Goal: Information Seeking & Learning: Compare options

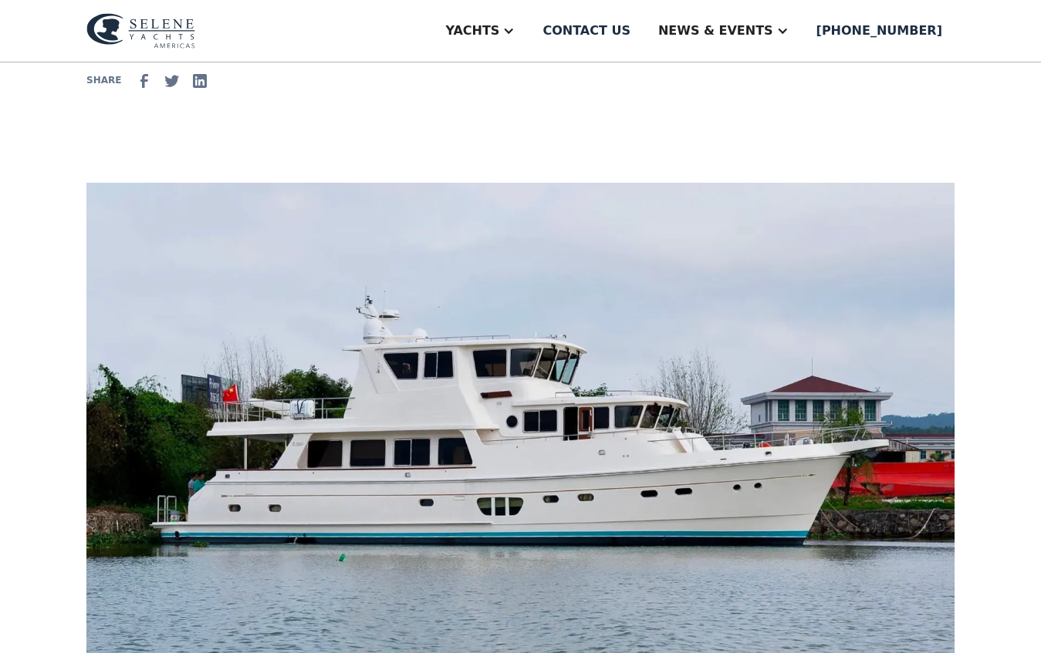
scroll to position [305, 0]
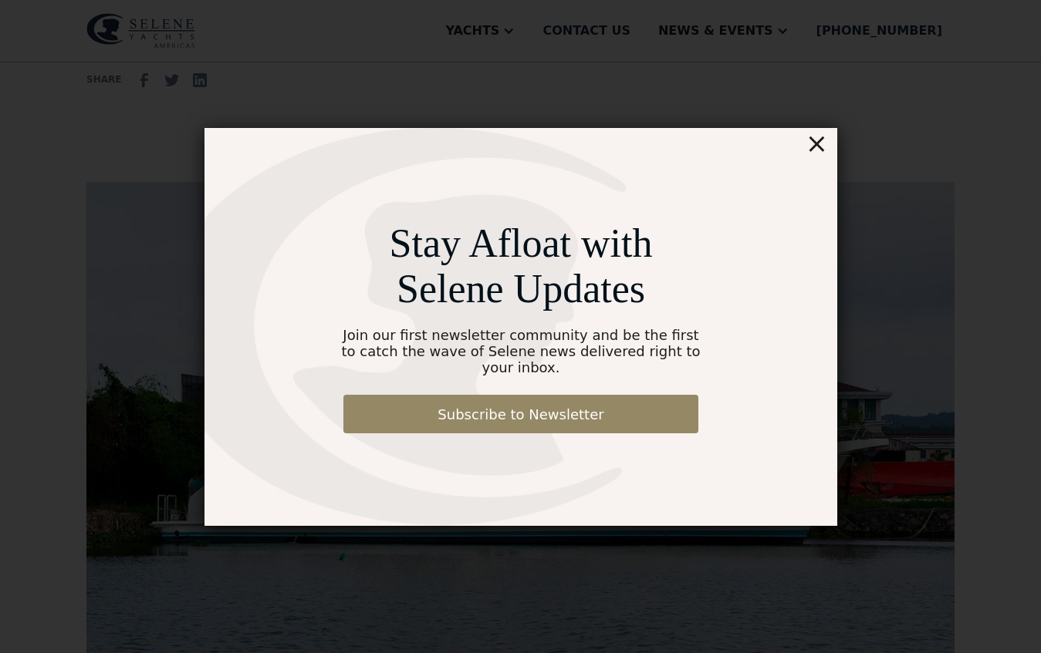
click at [816, 158] on div "×" at bounding box center [816, 143] width 22 height 31
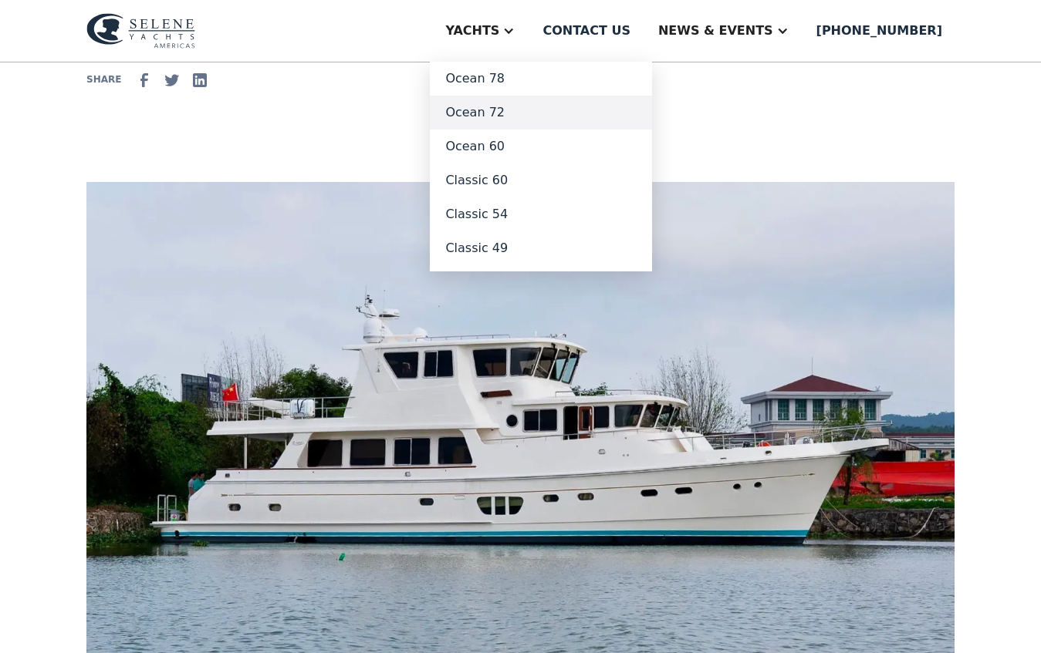
click at [544, 117] on link "Ocean 72" at bounding box center [541, 113] width 222 height 34
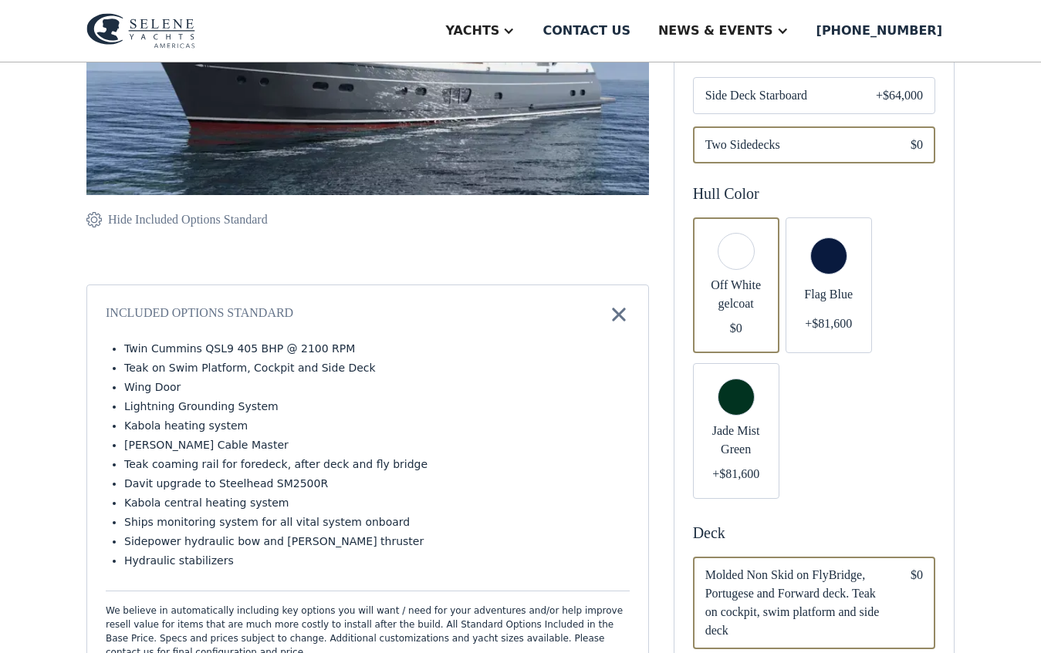
scroll to position [433, 0]
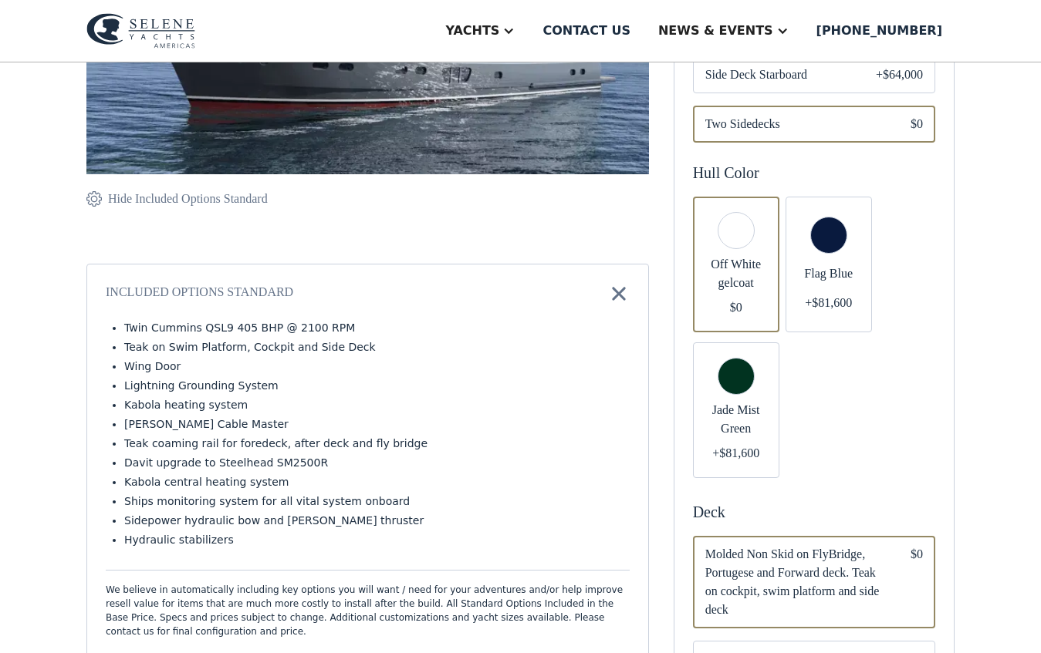
click at [730, 222] on div "Email Form" at bounding box center [736, 265] width 86 height 136
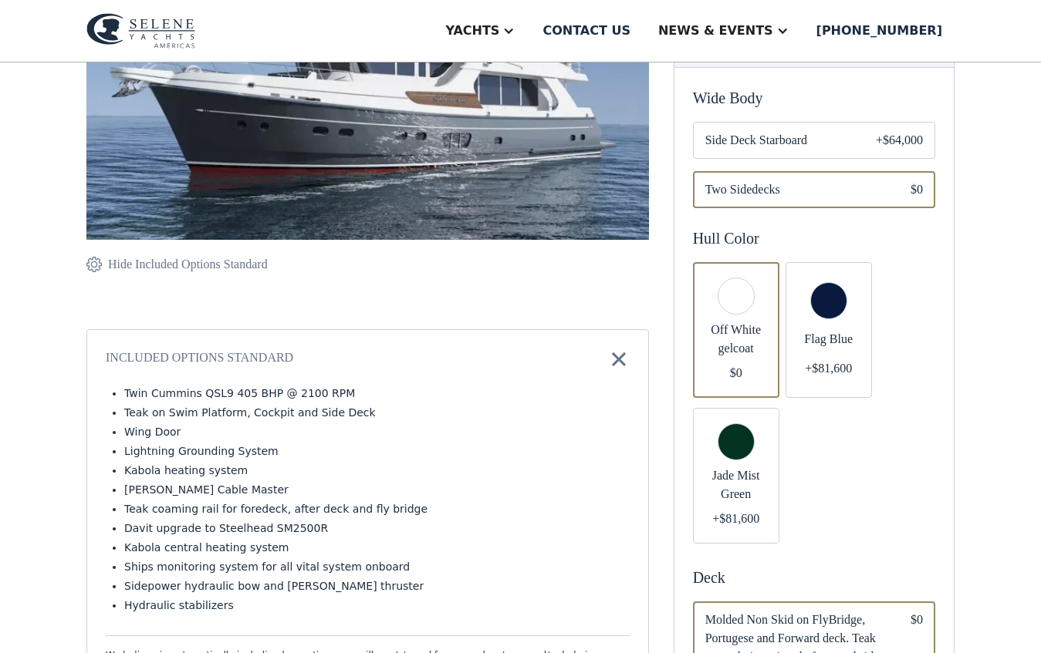
scroll to position [281, 0]
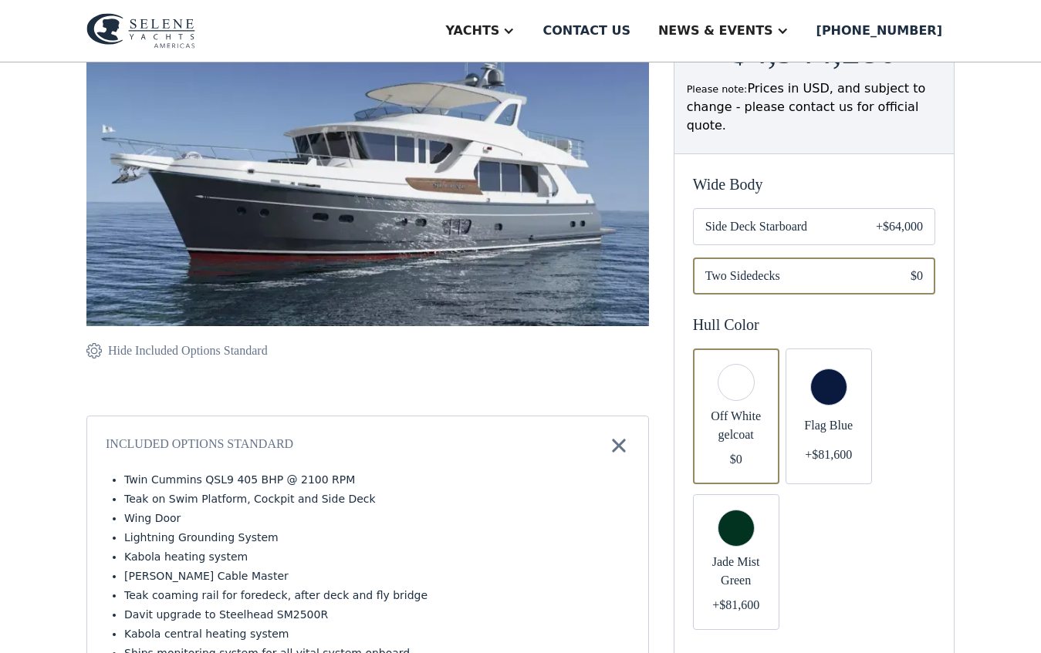
click at [828, 382] on div "Email Form" at bounding box center [828, 417] width 86 height 136
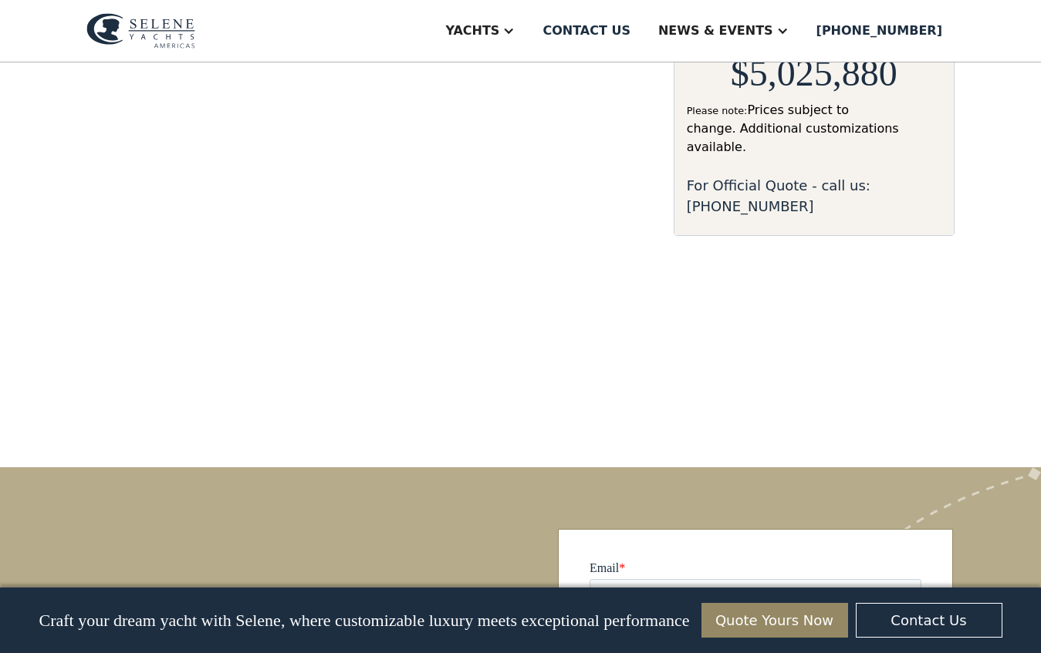
scroll to position [1430, 0]
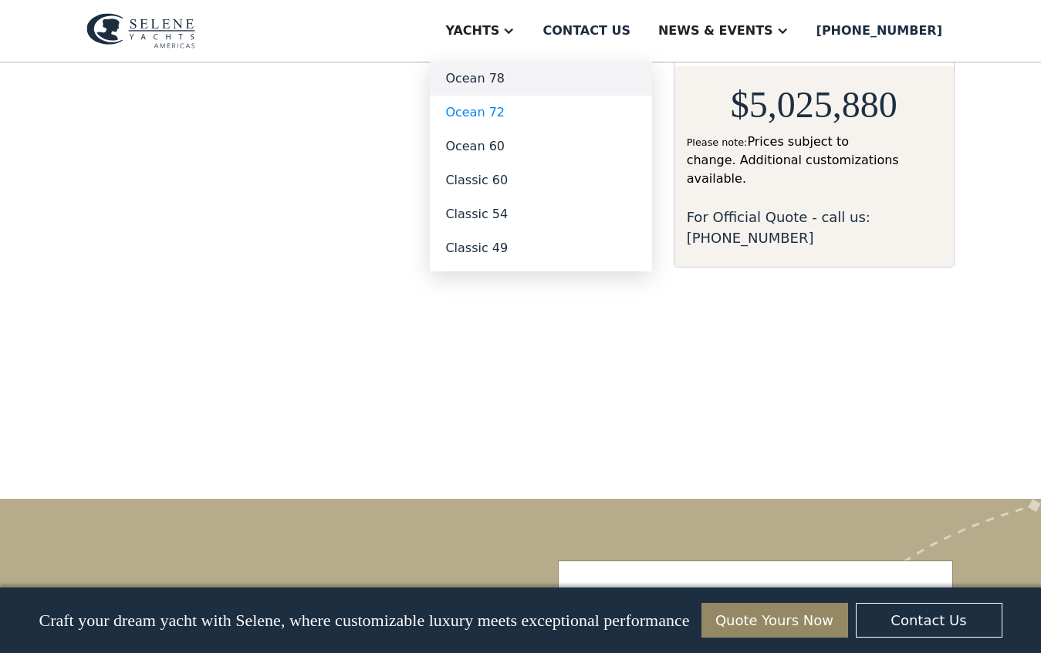
click at [531, 76] on link "Ocean 78" at bounding box center [541, 79] width 222 height 34
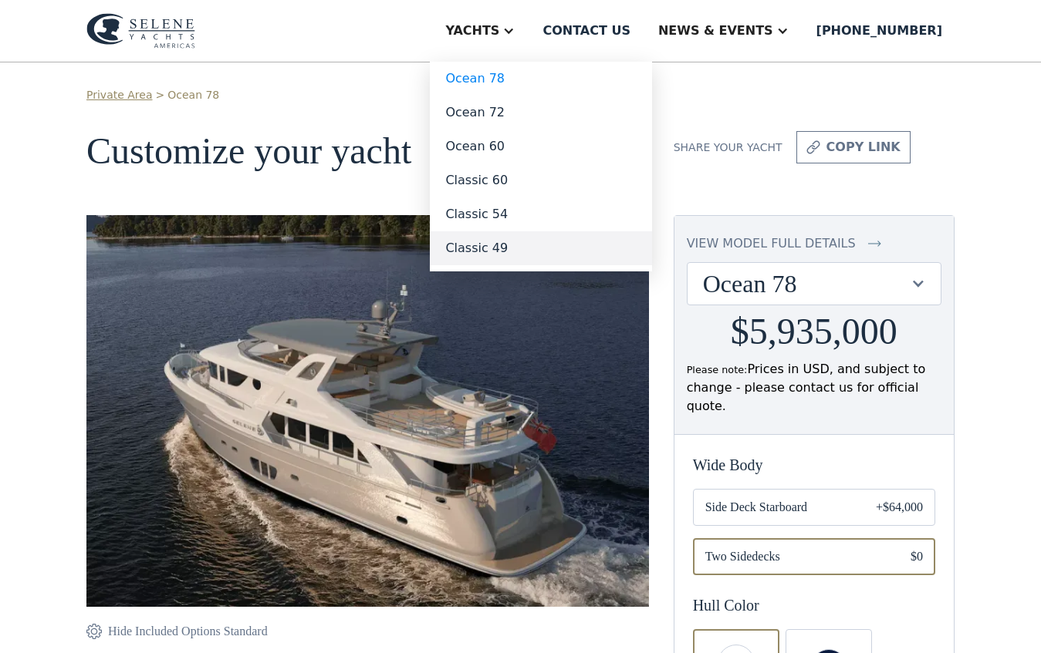
click at [527, 246] on link "Classic 49" at bounding box center [541, 248] width 222 height 34
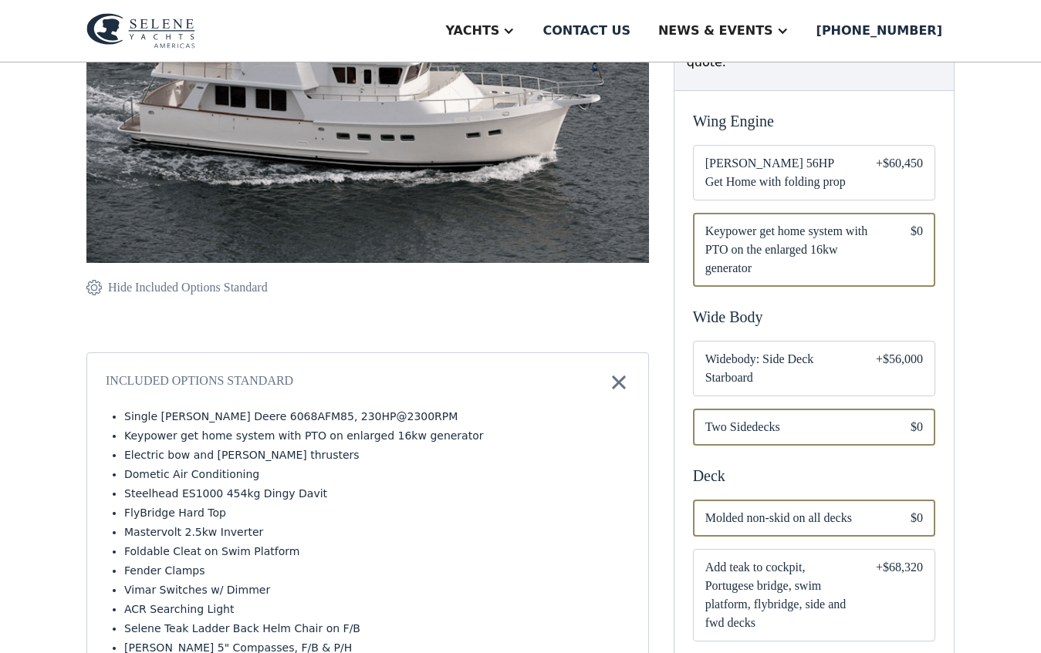
scroll to position [319, 0]
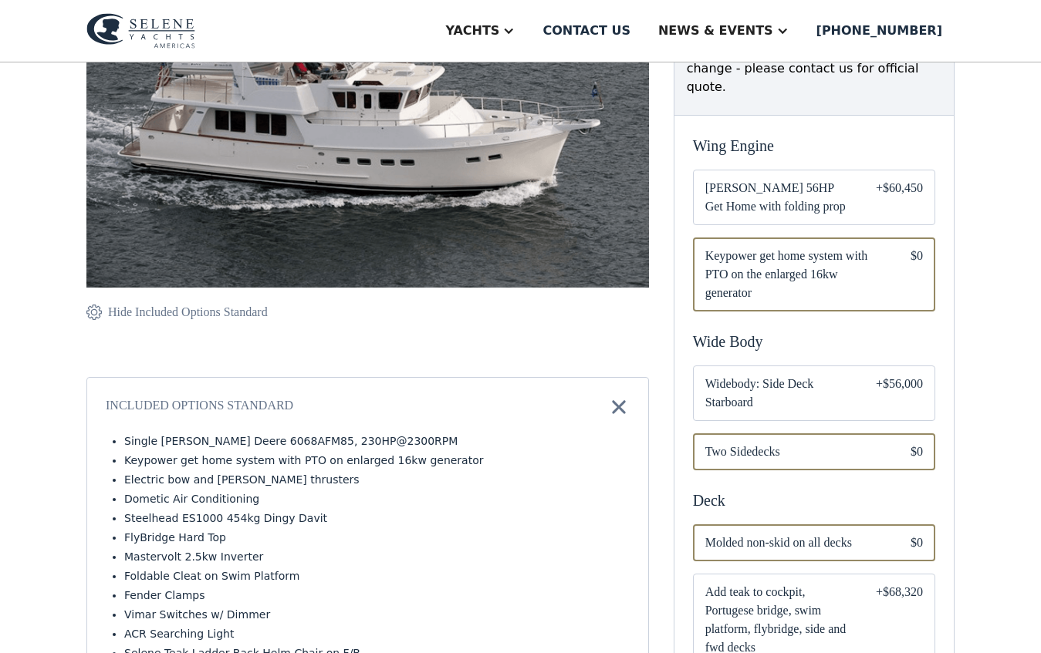
click at [471, 215] on img at bounding box center [367, 98] width 562 height 404
